Goal: Book appointment/travel/reservation

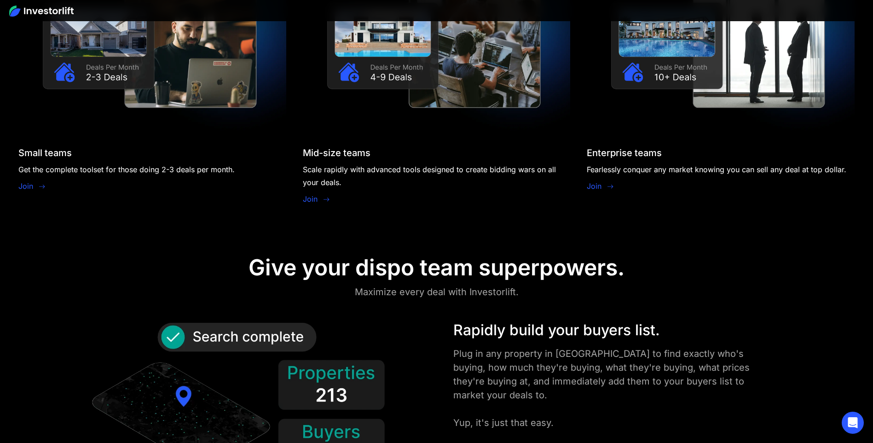
scroll to position [991, 0]
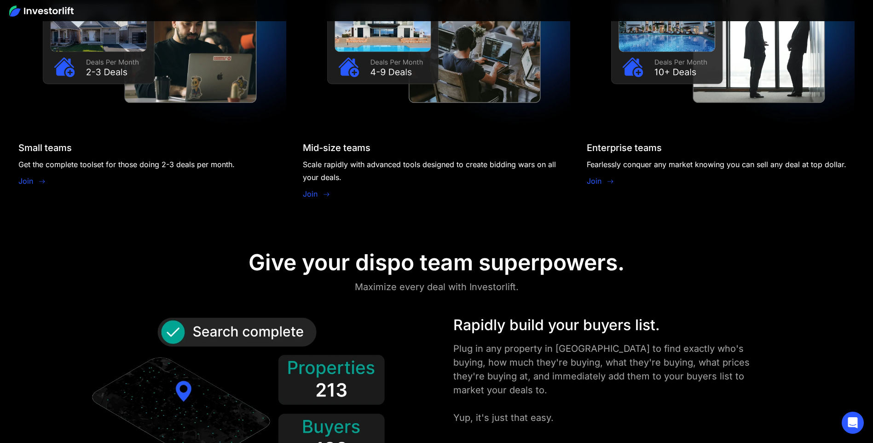
click at [27, 179] on link "Join" at bounding box center [25, 180] width 15 height 11
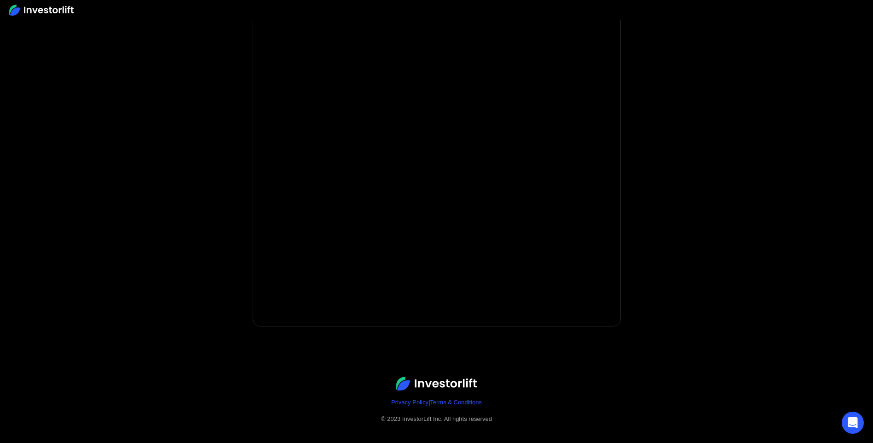
scroll to position [102, 0]
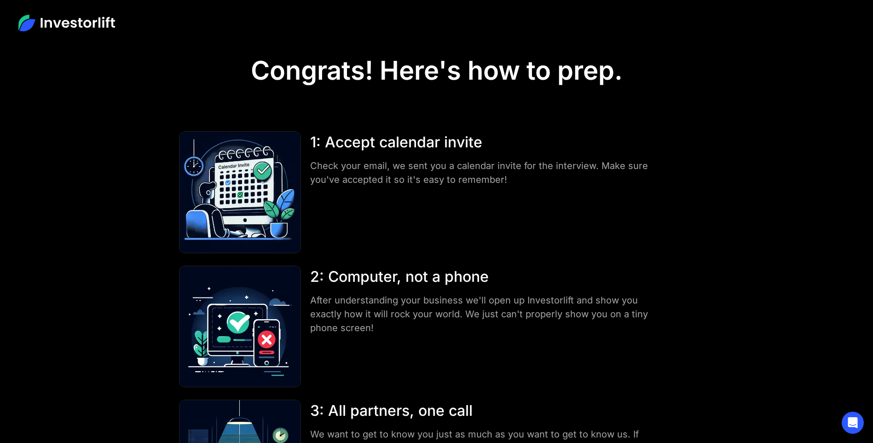
click at [71, 25] on img at bounding box center [66, 23] width 97 height 17
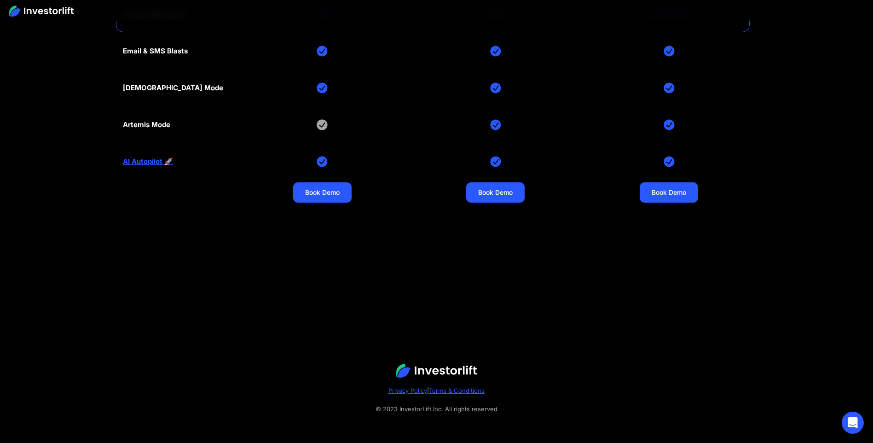
scroll to position [4037, 0]
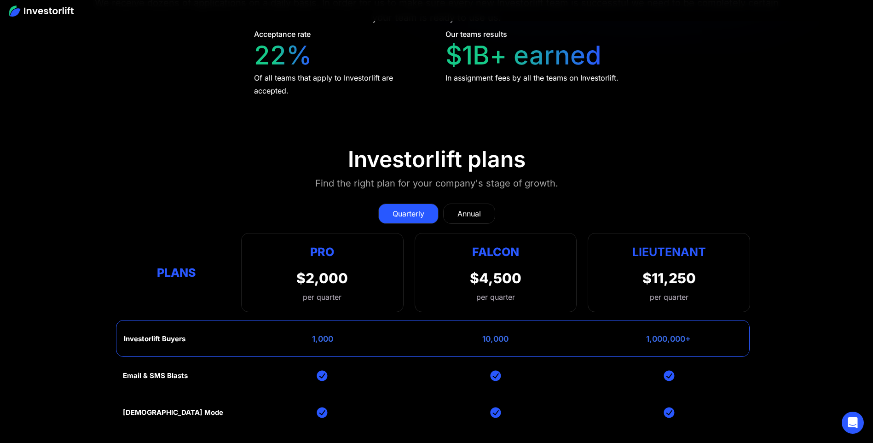
click at [473, 215] on div "Annual" at bounding box center [468, 213] width 23 height 11
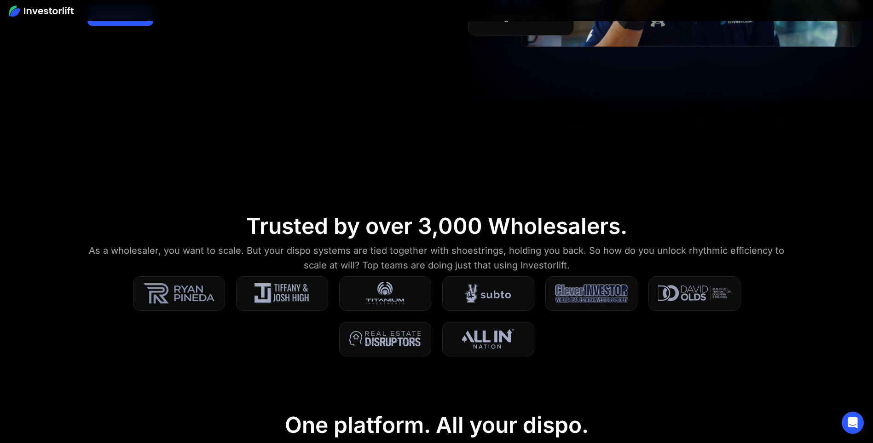
scroll to position [420, 0]
